Goal: Information Seeking & Learning: Check status

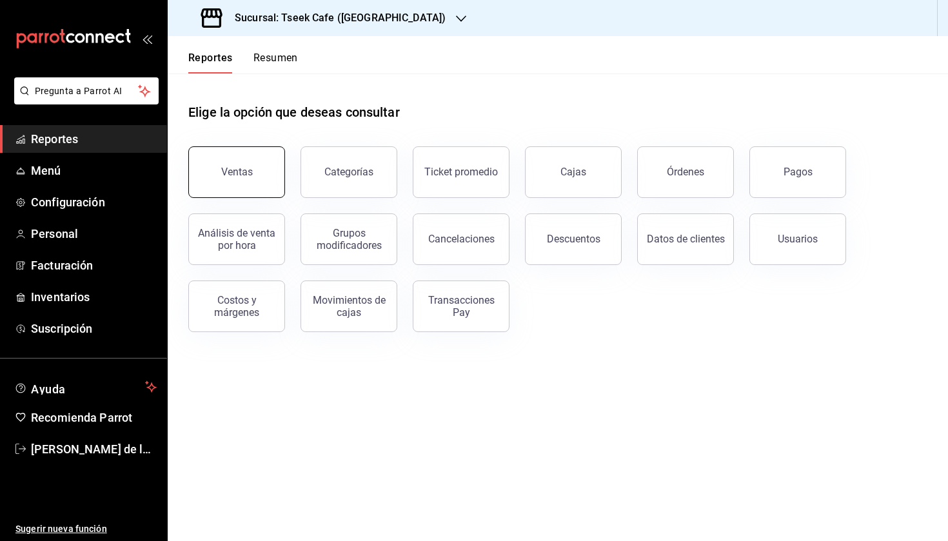
click at [212, 180] on button "Ventas" at bounding box center [236, 172] width 97 height 52
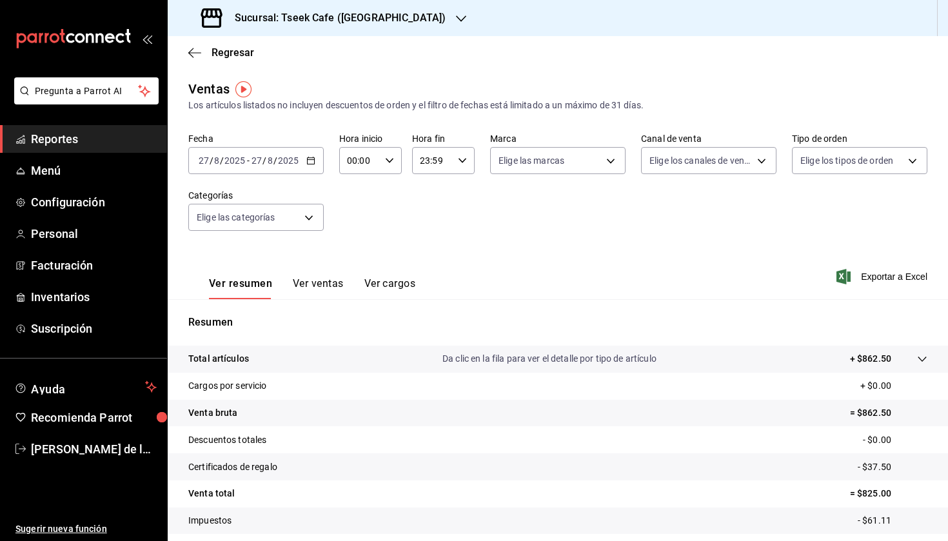
click at [328, 12] on h3 "Sucursal: Tseek Cafe ([GEOGRAPHIC_DATA])" at bounding box center [334, 17] width 221 height 15
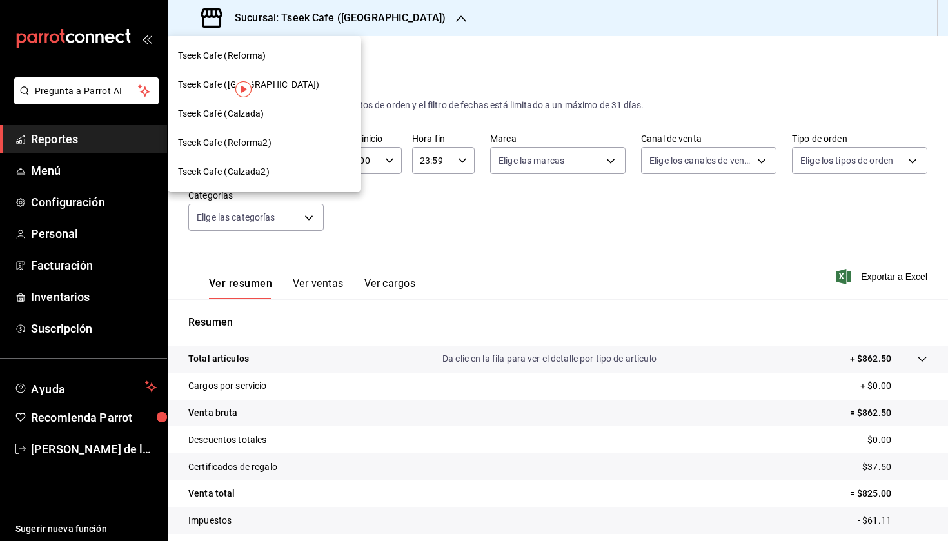
click at [348, 248] on div at bounding box center [474, 270] width 948 height 541
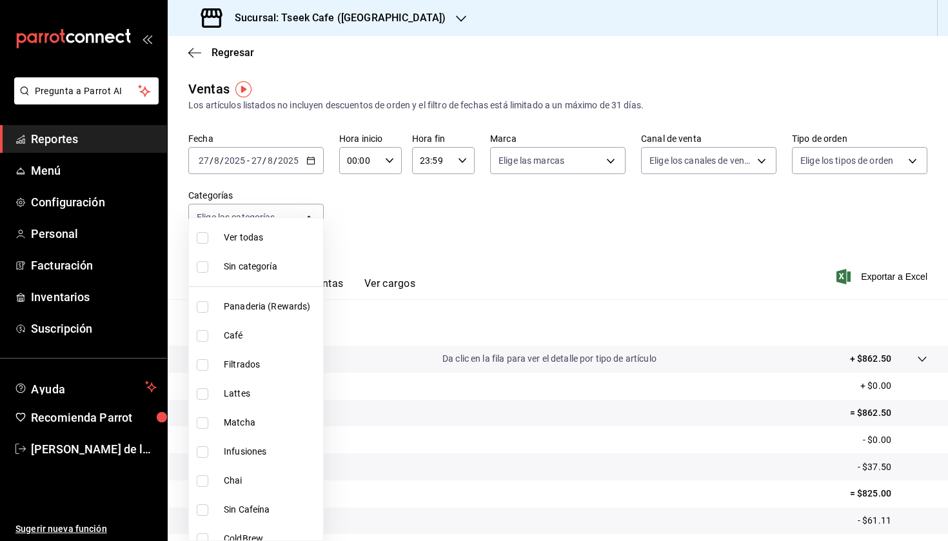
click at [292, 213] on body "Pregunta a Parrot AI Reportes Menú Configuración Personal Facturación Inventari…" at bounding box center [474, 270] width 948 height 541
click at [293, 157] on div at bounding box center [474, 270] width 948 height 541
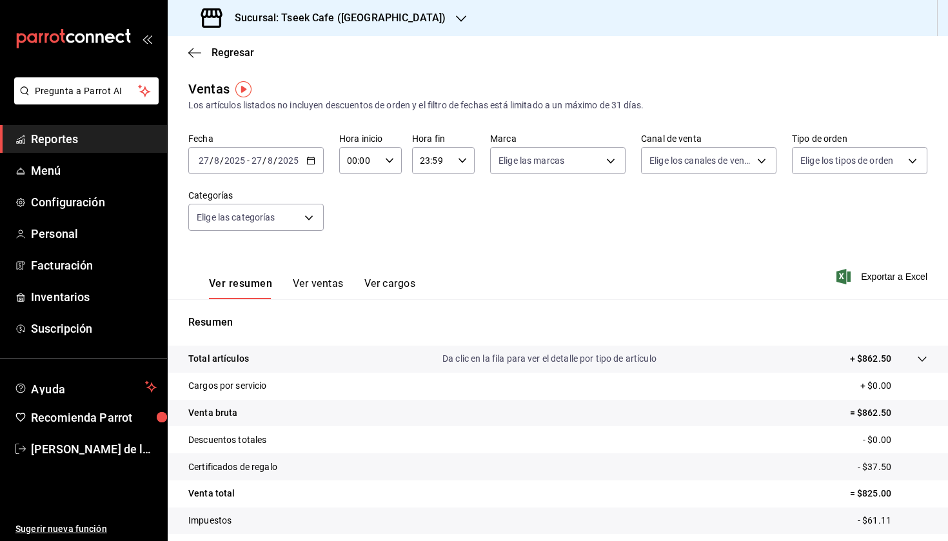
click at [293, 157] on div "Ver todas Sin categoría Panaderia (Rewards) Café Filtrados Lattes Matcha Infusi…" at bounding box center [474, 270] width 948 height 541
click at [293, 157] on input "2025" at bounding box center [288, 160] width 22 height 10
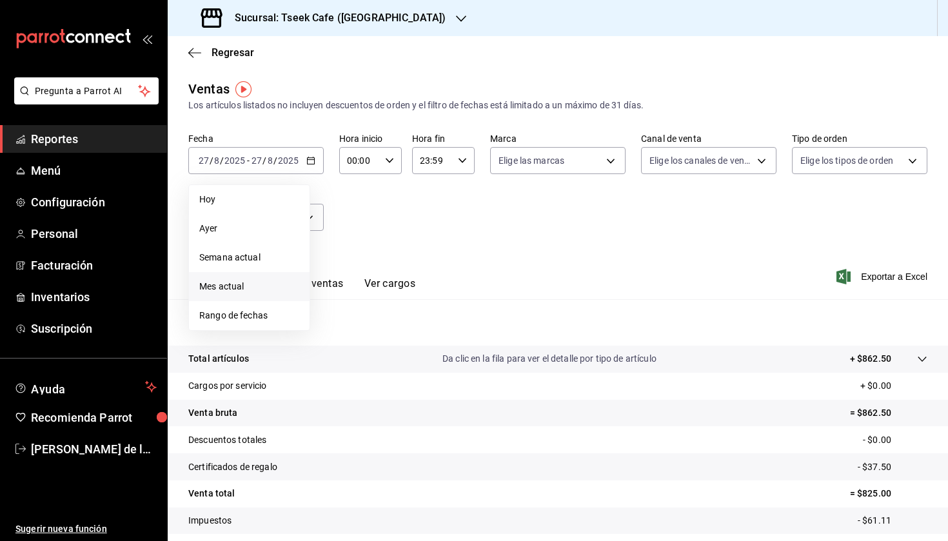
click at [246, 280] on span "Mes actual" at bounding box center [249, 287] width 100 height 14
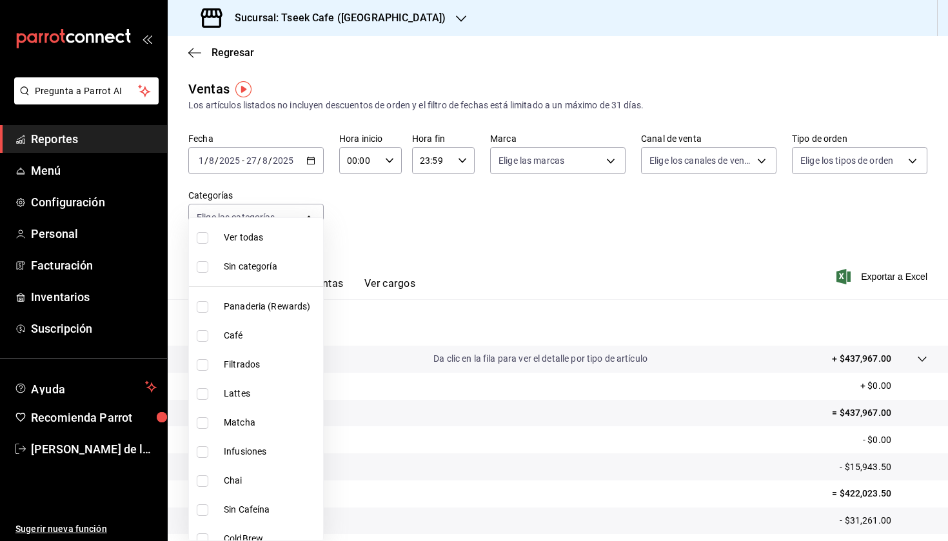
click at [264, 228] on body "Pregunta a Parrot AI Reportes Menú Configuración Personal Facturación Inventari…" at bounding box center [474, 270] width 948 height 541
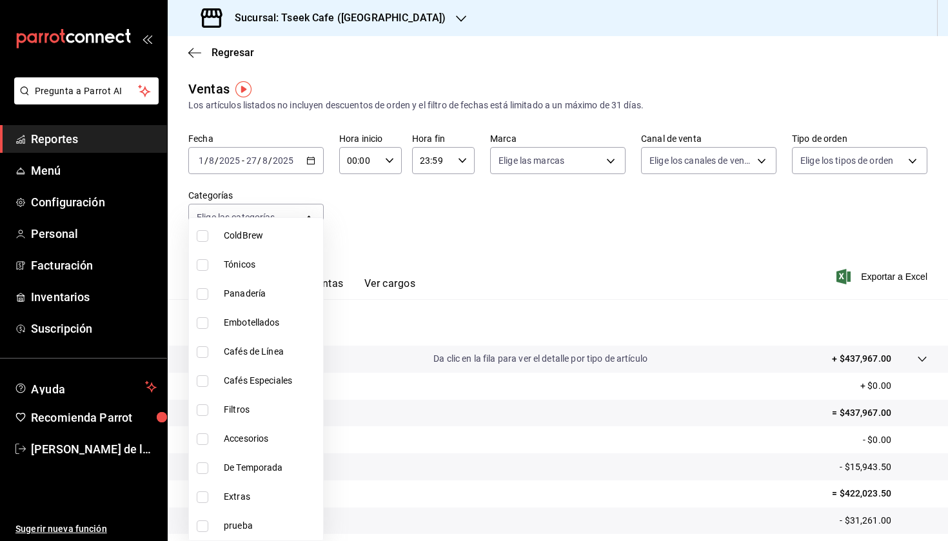
scroll to position [303, 0]
click at [240, 435] on span "Accesorios" at bounding box center [271, 439] width 94 height 14
type input "f72d1f5e-1178-4d91-a1b6-86c37f4a5915"
checkbox input "true"
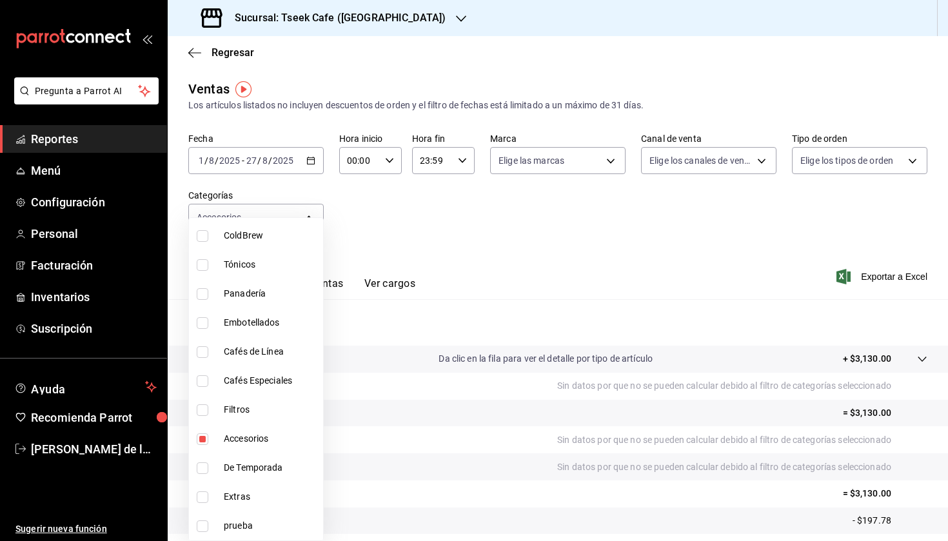
click at [455, 241] on div at bounding box center [474, 270] width 948 height 541
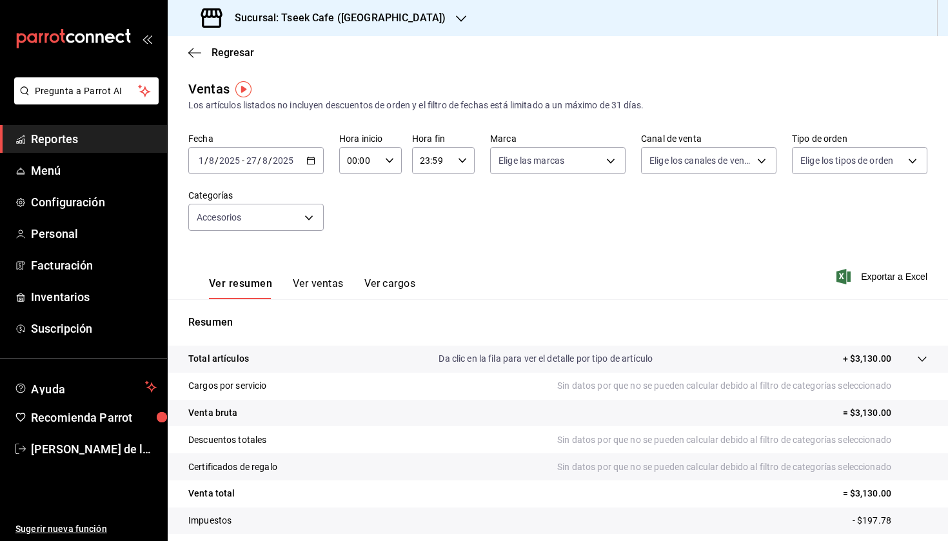
click at [335, 22] on h3 "Sucursal: Tseek Cafe ([GEOGRAPHIC_DATA])" at bounding box center [334, 17] width 221 height 15
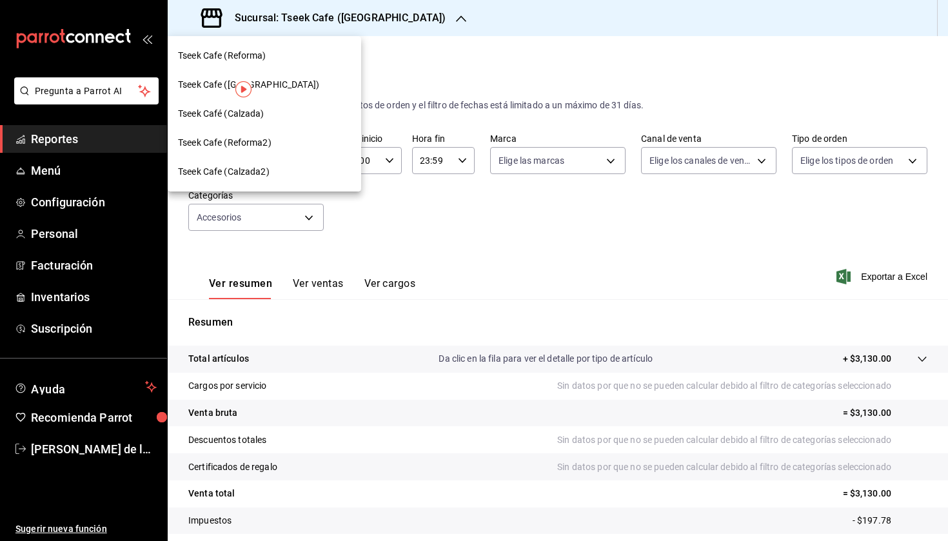
click at [290, 61] on div "Tseek Cafe (Reforma)" at bounding box center [264, 56] width 173 height 14
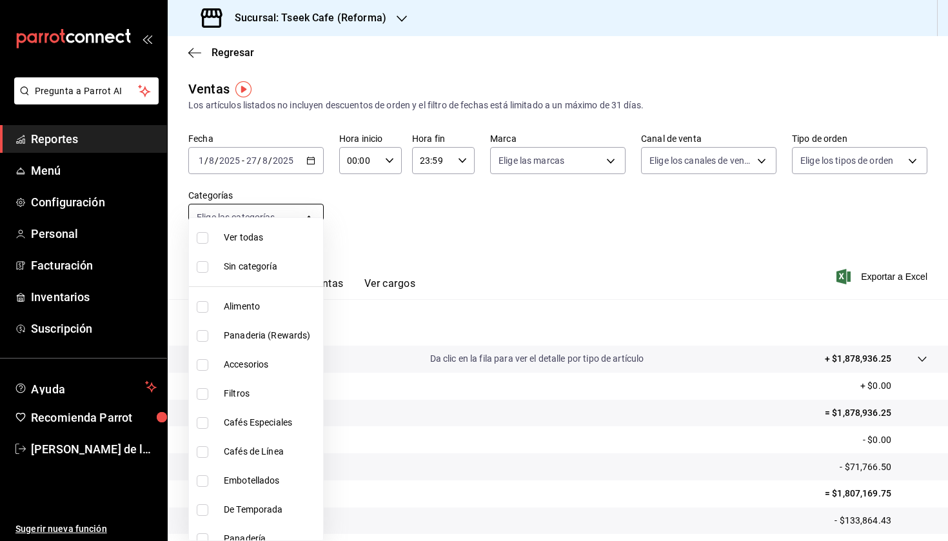
click at [308, 208] on body "Pregunta a Parrot AI Reportes Menú Configuración Personal Facturación Inventari…" at bounding box center [474, 270] width 948 height 541
click at [281, 356] on li "Accesorios" at bounding box center [256, 364] width 134 height 29
type input "d87802f8-7354-4b21-91ec-b27f5177ced4"
checkbox input "true"
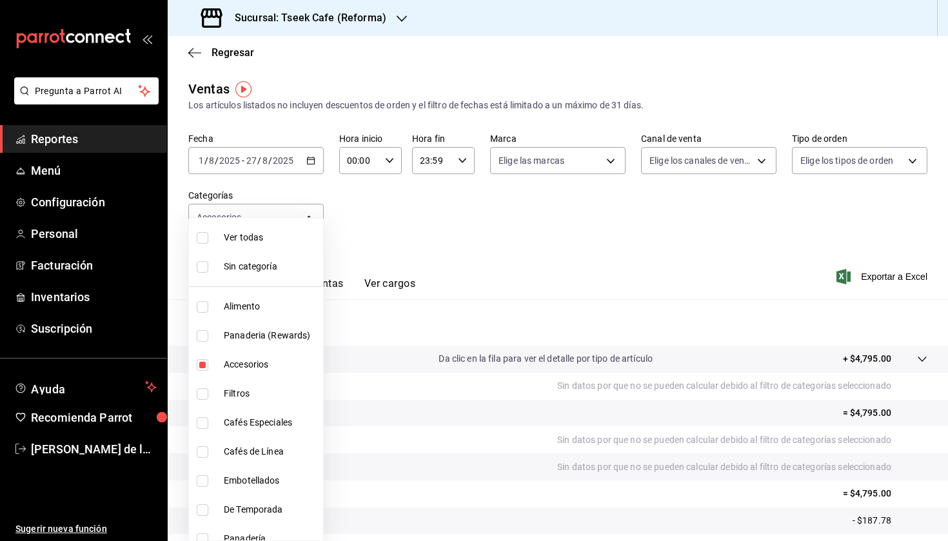
click at [430, 252] on div at bounding box center [474, 270] width 948 height 541
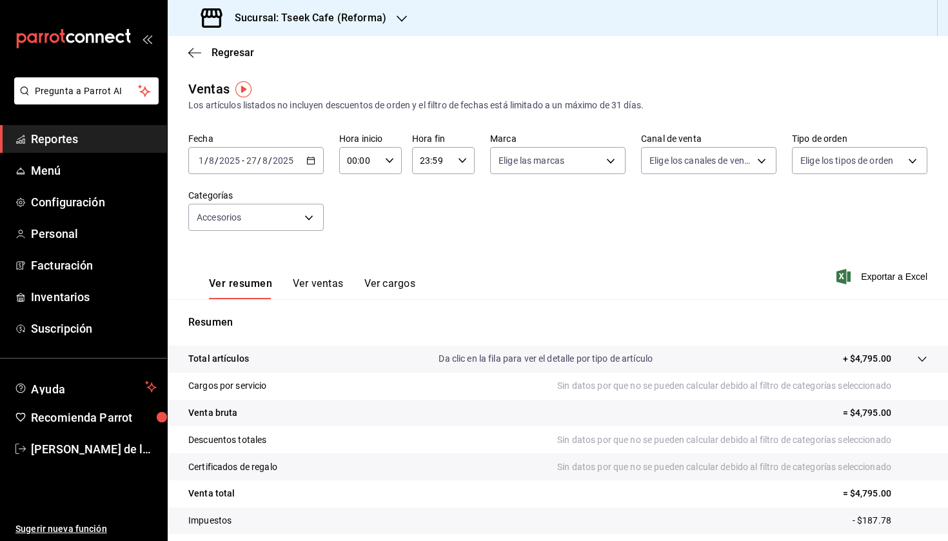
click at [324, 287] on button "Ver ventas" at bounding box center [318, 288] width 51 height 22
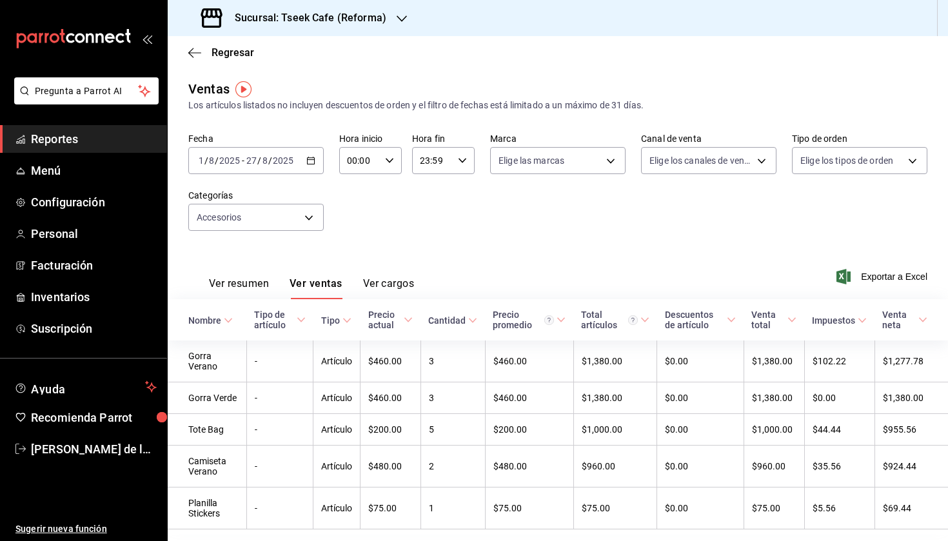
click at [352, 22] on h3 "Sucursal: Tseek Cafe (Reforma)" at bounding box center [305, 17] width 162 height 15
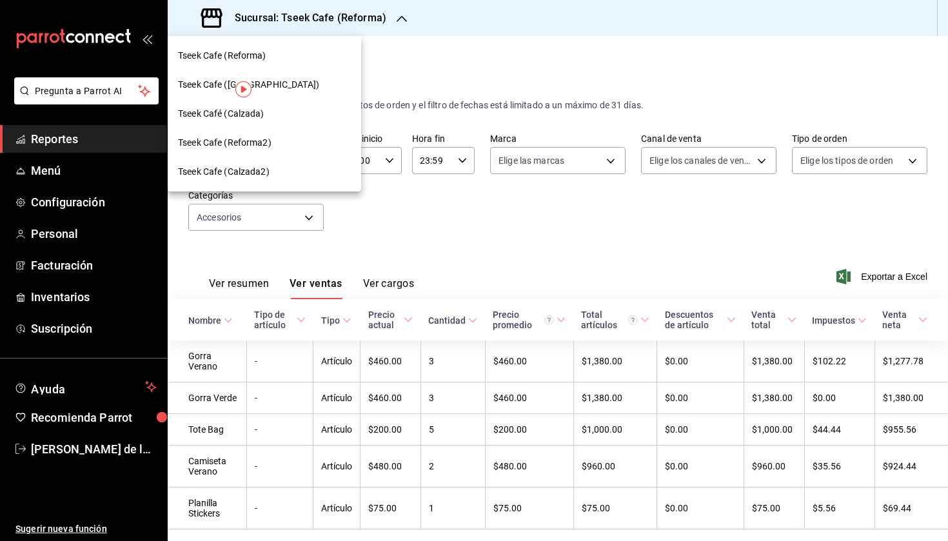
click at [283, 107] on div "Tseek Café (Calzada)" at bounding box center [264, 114] width 173 height 14
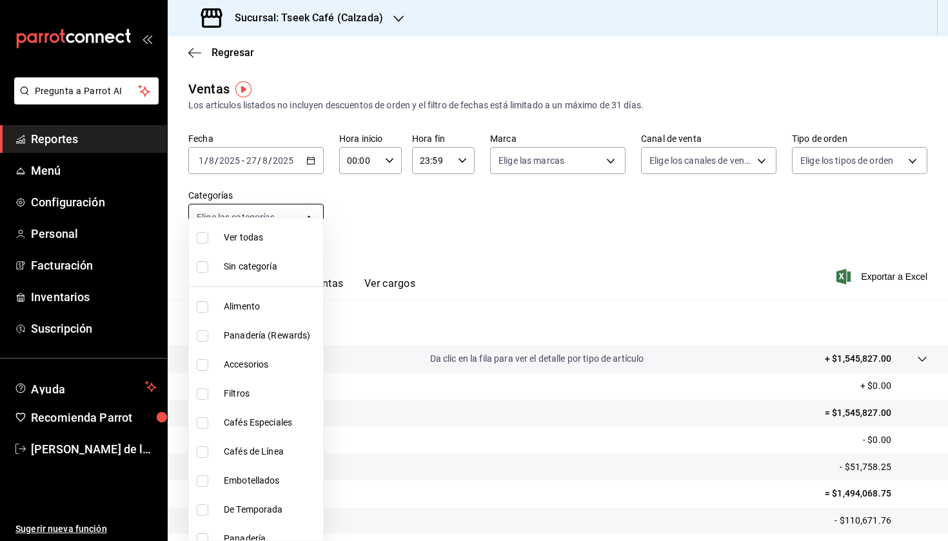
click at [248, 224] on body "Pregunta a Parrot AI Reportes Menú Configuración Personal Facturación Inventari…" at bounding box center [474, 270] width 948 height 541
click at [261, 356] on li "Accesorios" at bounding box center [256, 364] width 134 height 29
type input "8e562b8b-16b1-4a0e-941c-4e63c6d36734"
checkbox input "true"
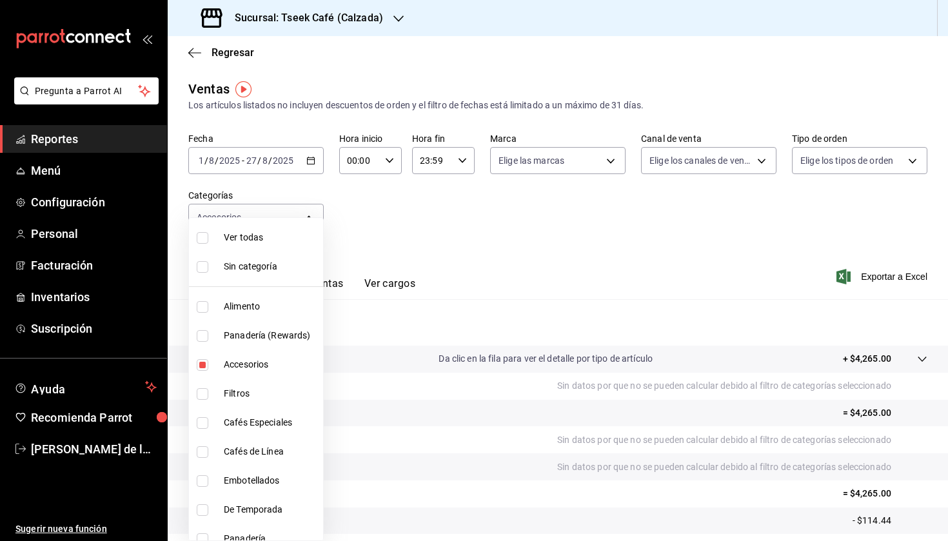
click at [452, 289] on div at bounding box center [474, 270] width 948 height 541
